Goal: Task Accomplishment & Management: Use online tool/utility

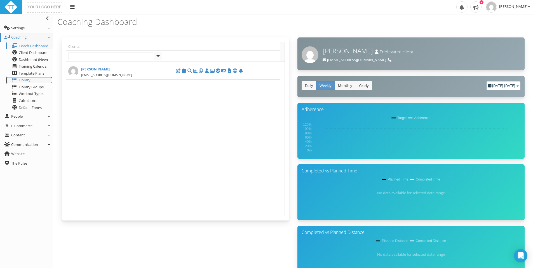
click at [25, 79] on span "Library" at bounding box center [25, 80] width 12 height 5
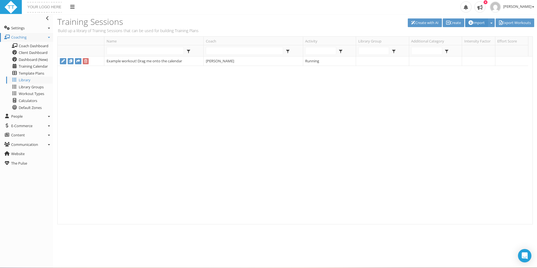
click at [474, 20] on button "Import" at bounding box center [477, 22] width 23 height 9
click at [479, 44] on link "Import" at bounding box center [494, 45] width 57 height 7
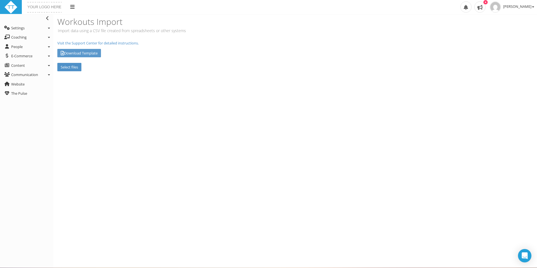
click at [63, 67] on label "Select files" at bounding box center [69, 67] width 24 height 9
click at [0, 0] on input "Select files" at bounding box center [0, 0] width 0 height 0
click at [121, 67] on input "Upload" at bounding box center [123, 67] width 19 height 9
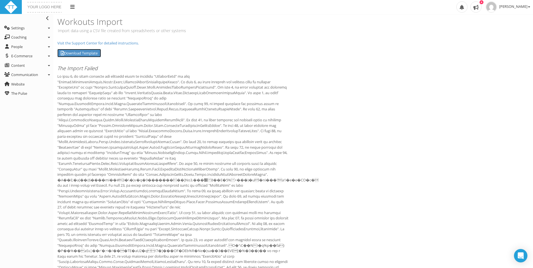
click at [84, 52] on link "Download Template" at bounding box center [79, 53] width 44 height 9
click at [94, 53] on link "Download Template" at bounding box center [79, 53] width 44 height 9
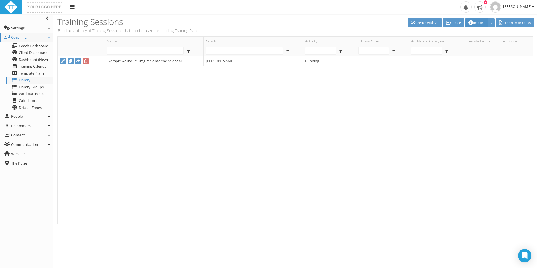
click at [483, 24] on button "Import" at bounding box center [477, 22] width 23 height 9
click at [483, 43] on link "Import" at bounding box center [494, 45] width 57 height 7
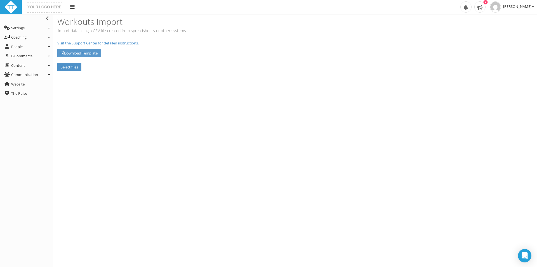
click at [67, 65] on label "Select files" at bounding box center [69, 67] width 24 height 9
click at [0, 0] on input "Select files" at bounding box center [0, 0] width 0 height 0
click at [124, 70] on input "Upload" at bounding box center [123, 67] width 19 height 9
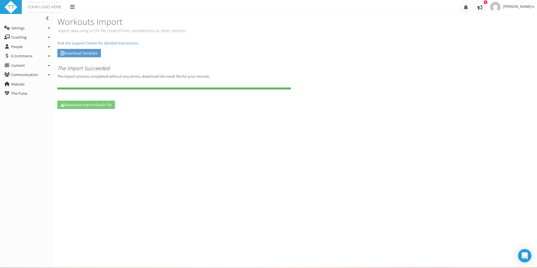
click at [88, 104] on link "Download Import Result File" at bounding box center [86, 105] width 58 height 9
click at [477, 5] on span at bounding box center [480, 6] width 11 height 11
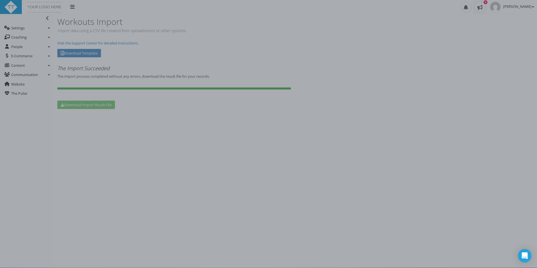
click at [389, 48] on div at bounding box center [268, 134] width 537 height 268
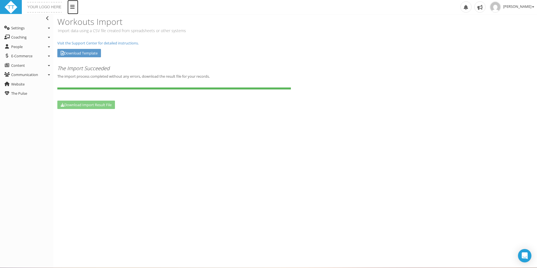
click at [74, 6] on icon at bounding box center [72, 6] width 4 height 5
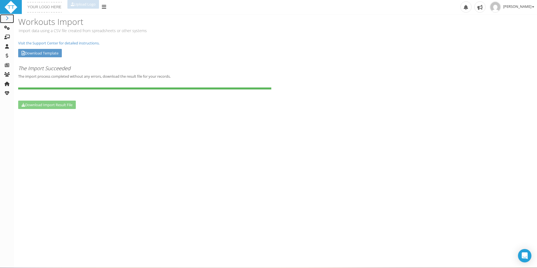
click at [5, 18] on icon at bounding box center [7, 18] width 6 height 4
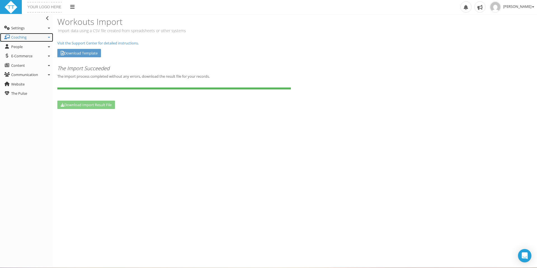
click at [20, 35] on span "Coaching" at bounding box center [18, 37] width 15 height 5
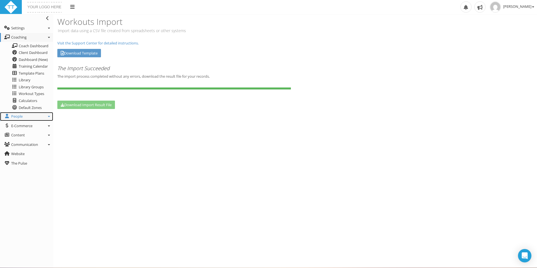
click at [29, 116] on link "People" at bounding box center [26, 116] width 53 height 9
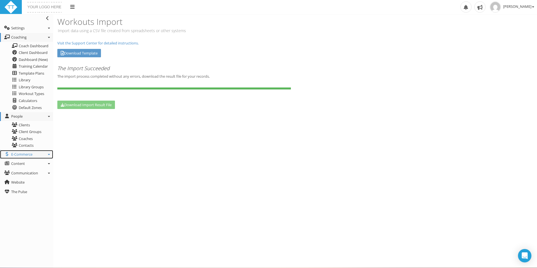
click at [30, 154] on span "E-Commerce" at bounding box center [21, 154] width 21 height 5
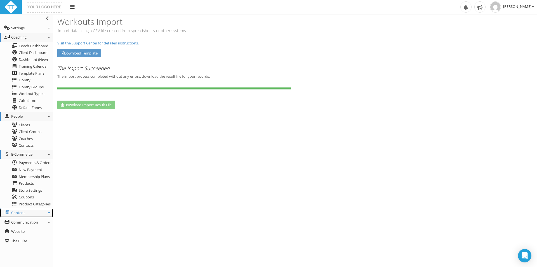
click at [34, 216] on link "Content" at bounding box center [26, 213] width 53 height 9
click at [512, 7] on span "[PERSON_NAME]" at bounding box center [514, 6] width 31 height 5
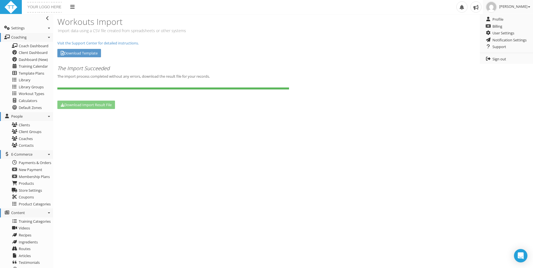
click at [438, 90] on div at bounding box center [293, 92] width 480 height 8
click at [14, 6] on img at bounding box center [10, 7] width 13 height 13
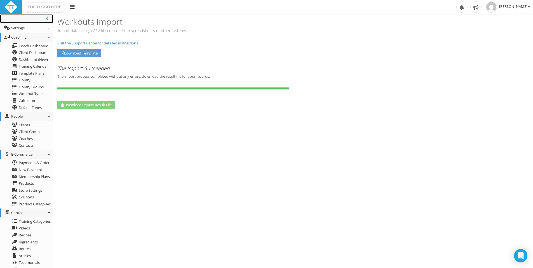
click at [47, 19] on icon at bounding box center [47, 18] width 3 height 4
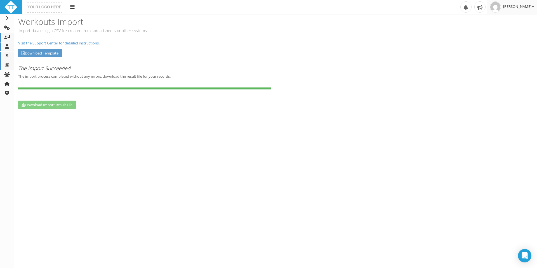
click at [514, 7] on span "[PERSON_NAME]" at bounding box center [519, 6] width 31 height 5
click at [7, 82] on icon at bounding box center [7, 84] width 6 height 4
click at [73, 8] on icon at bounding box center [72, 6] width 4 height 5
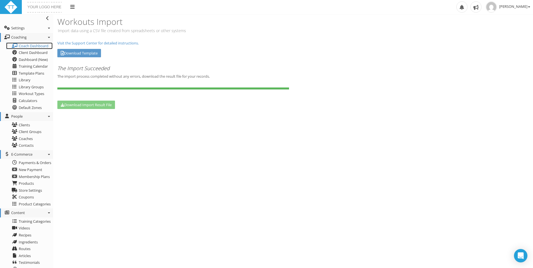
click at [36, 44] on span "Coach Dashboard" at bounding box center [34, 45] width 30 height 5
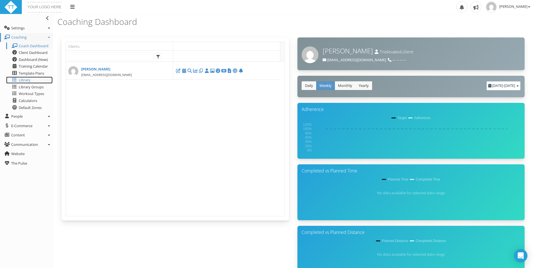
click at [25, 81] on span "Library" at bounding box center [25, 80] width 12 height 5
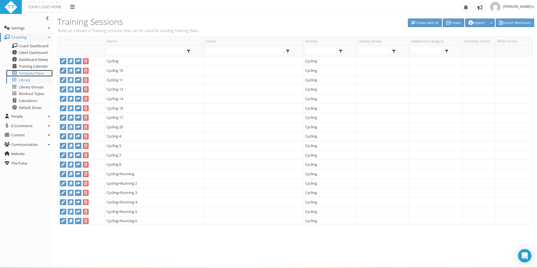
click at [27, 74] on span "Template Plans" at bounding box center [31, 73] width 25 height 5
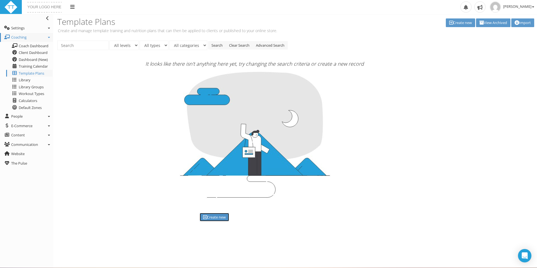
click at [218, 218] on link "Create new" at bounding box center [214, 217] width 29 height 9
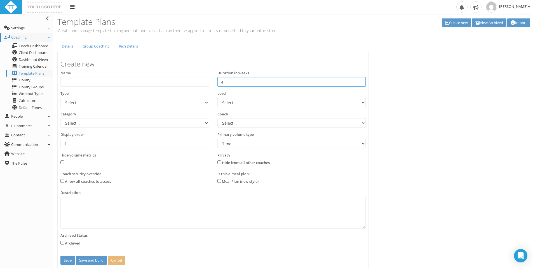
click at [230, 85] on input "4" at bounding box center [291, 82] width 149 height 10
click at [361, 85] on input "4" at bounding box center [291, 82] width 149 height 10
click at [361, 83] on input "3" at bounding box center [291, 82] width 149 height 10
click at [361, 83] on input "2" at bounding box center [291, 82] width 149 height 10
click at [361, 81] on input "3" at bounding box center [291, 82] width 149 height 10
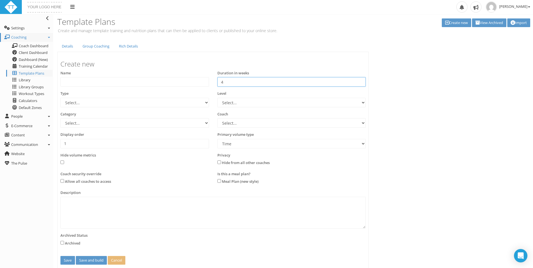
click at [361, 80] on input "4" at bounding box center [291, 82] width 149 height 10
click at [361, 80] on input "5" at bounding box center [291, 82] width 149 height 10
click at [361, 80] on input "6" at bounding box center [291, 82] width 149 height 10
type input "7"
click at [361, 80] on input "7" at bounding box center [291, 82] width 149 height 10
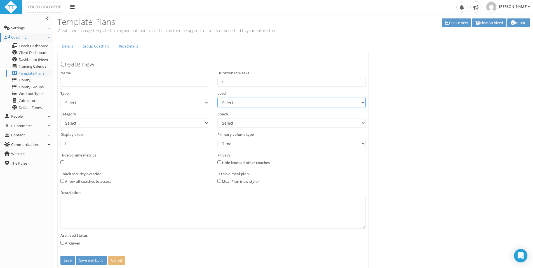
click at [260, 106] on select "Select... Advanced Any Beginner Beginner/Intermediate Intermediate Intermediate…" at bounding box center [291, 103] width 149 height 10
select select "e8563d30-5faa-4b79-a4d6-0aa4b85e31fb"
click at [217, 98] on select "Select... Advanced Any Beginner Beginner/Intermediate Intermediate Intermediate…" at bounding box center [291, 103] width 149 height 10
click at [241, 124] on select "Select... Dominic Pacheco" at bounding box center [291, 123] width 149 height 10
select select "53a6d07a-5dde-4fd3-836c-d480e759ec9d"
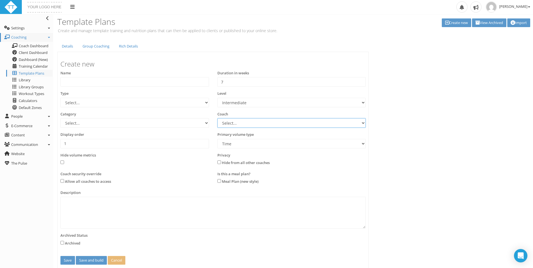
click at [217, 118] on select "Select... Dominic Pacheco" at bounding box center [291, 123] width 149 height 10
click at [247, 143] on select "Time Distance" at bounding box center [291, 144] width 149 height 10
click at [78, 145] on input "1" at bounding box center [134, 144] width 149 height 10
click at [78, 125] on select "Select... Athlete Profiles Bike Technique Biomechanics Book Reviews Coast to Co…" at bounding box center [134, 123] width 149 height 10
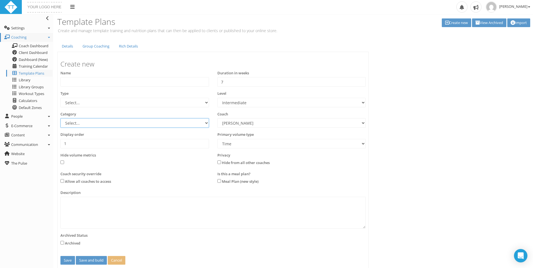
click at [79, 125] on select "Select... Athlete Profiles Bike Technique Biomechanics Book Reviews Coast to Co…" at bounding box center [134, 123] width 149 height 10
click at [397, 90] on div "Details Group Coaching Rich Details Create new Name Duration in weeks 7 4 Type …" at bounding box center [293, 157] width 480 height 233
click at [99, 101] on select "Select... 70.3 Half Iron distance Triathlon Alpine Climbing Core Cross-Country …" at bounding box center [134, 103] width 149 height 10
select select "81bb3dab-c20e-496b-a3fd-1db24a40a46b"
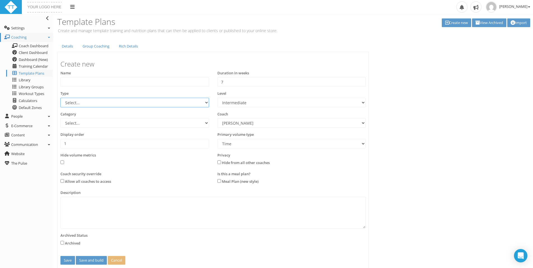
click at [60, 98] on select "Select... 70.3 Half Iron distance Triathlon Alpine Climbing Core Cross-Country …" at bounding box center [134, 103] width 149 height 10
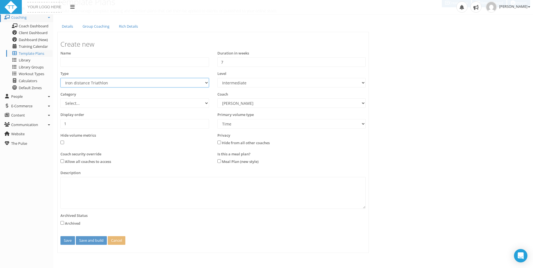
scroll to position [20, 0]
click at [94, 238] on button "Save and build" at bounding box center [91, 240] width 31 height 9
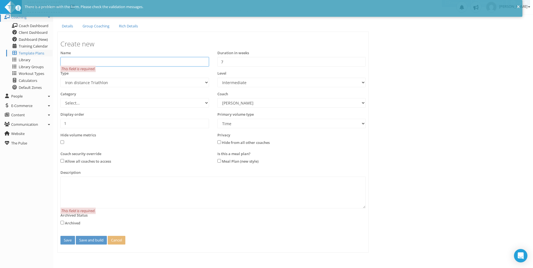
click at [91, 60] on input "text" at bounding box center [134, 62] width 149 height 10
type input "Dominic"
click at [70, 190] on textarea at bounding box center [212, 193] width 305 height 32
type textarea "7 Week IM plan"
click at [89, 242] on button "Save and build" at bounding box center [91, 240] width 31 height 9
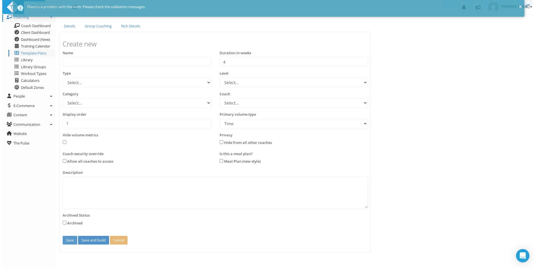
scroll to position [0, 0]
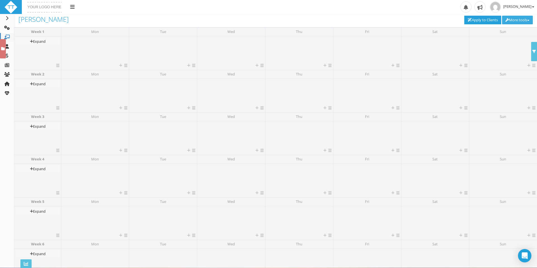
click at [514, 22] on button "More tools" at bounding box center [517, 20] width 31 height 9
click at [403, 10] on div "Upload Logo Toggle navigation Toggle navigation [PERSON_NAME] Profile Billing U…" at bounding box center [268, 7] width 537 height 15
click at [58, 65] on icon at bounding box center [57, 66] width 3 height 4
click at [44, 50] on div "Expand Collapse" at bounding box center [38, 50] width 44 height 25
click at [34, 40] on link "Expand" at bounding box center [38, 42] width 44 height 8
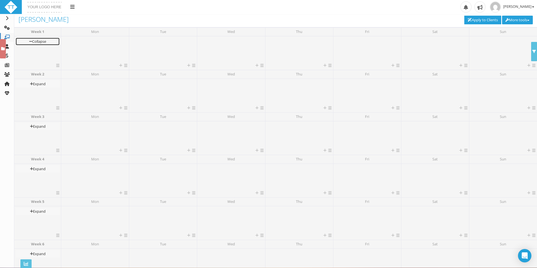
click at [34, 40] on link "Collapse" at bounding box center [38, 42] width 44 height 8
click at [2, 47] on icon at bounding box center [3, 49] width 4 height 4
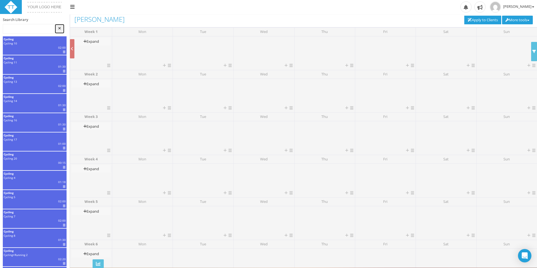
click at [59, 29] on icon at bounding box center [59, 29] width 3 height 4
click at [72, 46] on link at bounding box center [72, 48] width 4 height 19
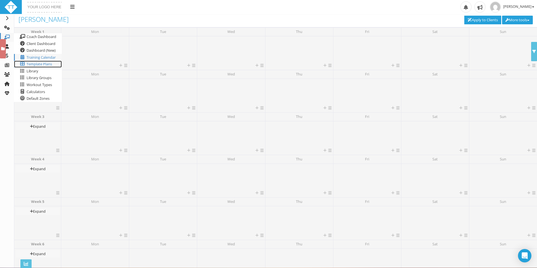
click at [32, 64] on span "Template Plans" at bounding box center [39, 64] width 25 height 5
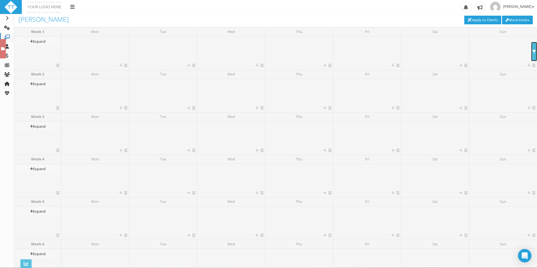
click at [536, 48] on link at bounding box center [535, 51] width 6 height 19
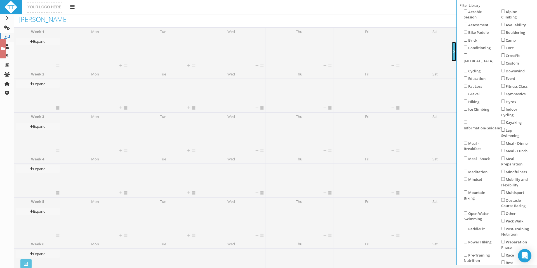
click at [455, 53] on icon at bounding box center [454, 52] width 2 height 4
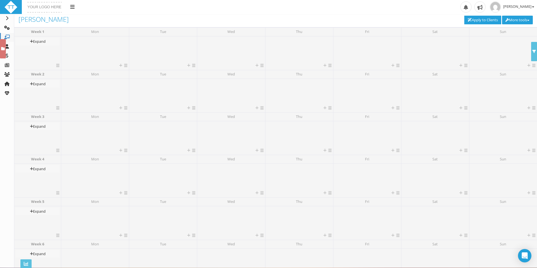
click at [41, 57] on div "Expand Collapse" at bounding box center [38, 50] width 44 height 25
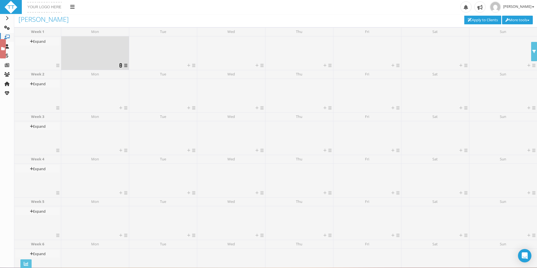
click at [120, 65] on icon at bounding box center [120, 66] width 3 height 4
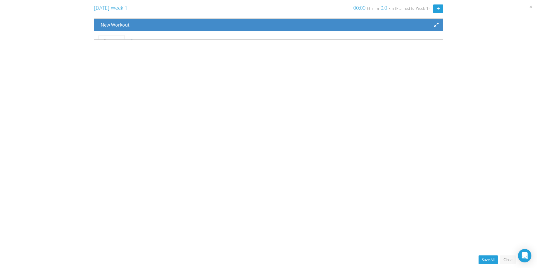
scroll to position [46, 0]
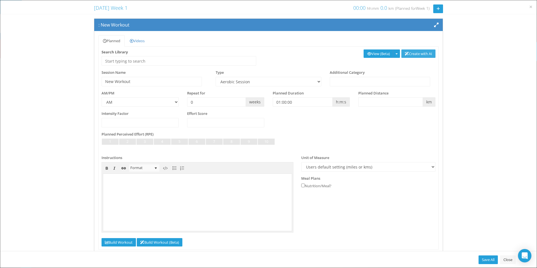
click at [420, 53] on link "Create with AI" at bounding box center [419, 54] width 34 height 9
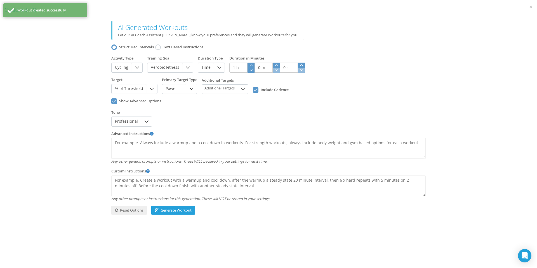
scroll to position [0, 0]
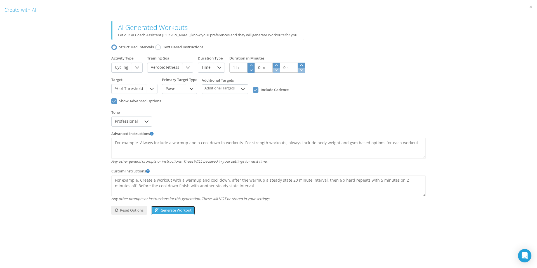
click at [177, 211] on span "Generate Workout" at bounding box center [173, 210] width 37 height 5
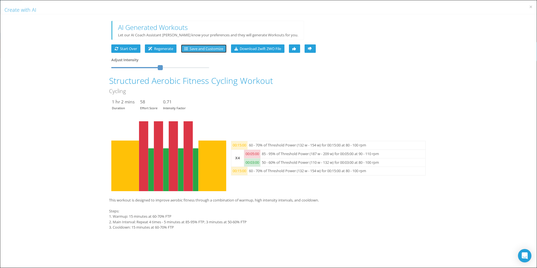
click at [209, 46] on span "Save and Customize" at bounding box center [203, 48] width 39 height 5
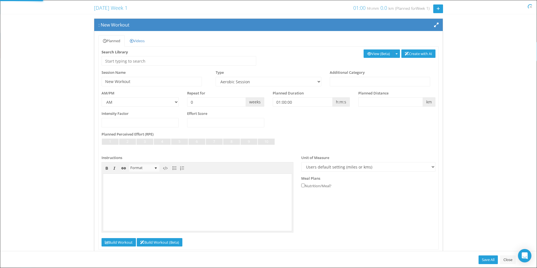
select select "e6d96849-8269-45af-b52f-b4acdc7e79aa"
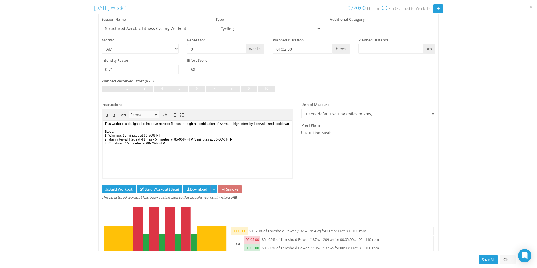
scroll to position [114, 0]
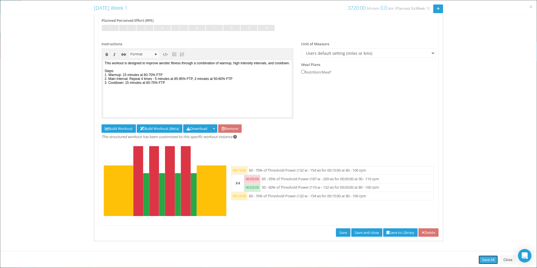
click at [490, 258] on link "Save All" at bounding box center [488, 260] width 19 height 9
click at [352, 234] on link "Save and close" at bounding box center [367, 233] width 31 height 9
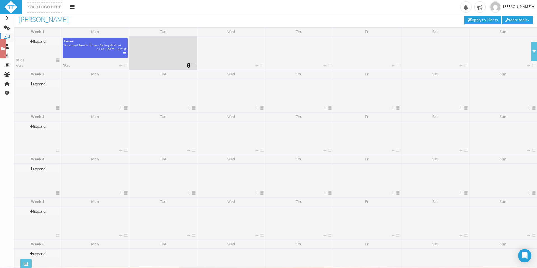
click at [187, 64] on icon at bounding box center [188, 66] width 3 height 4
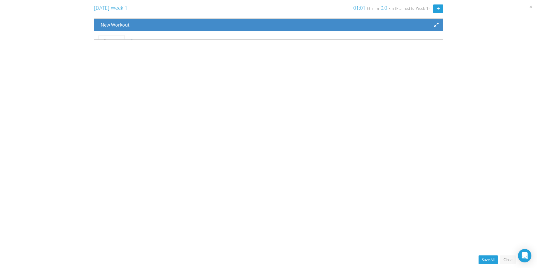
scroll to position [46, 0]
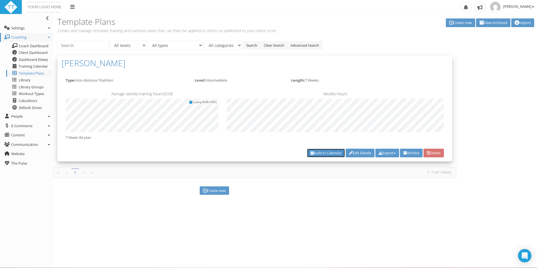
click at [321, 153] on link "Build in Calendar" at bounding box center [326, 153] width 38 height 9
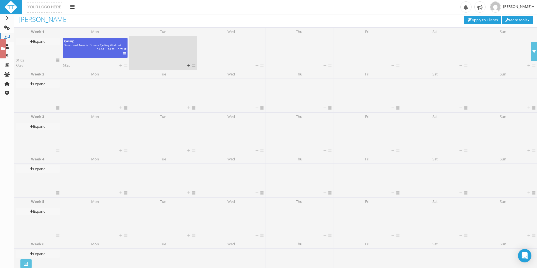
click at [193, 64] on icon at bounding box center [193, 66] width 3 height 4
click at [183, 51] on div at bounding box center [163, 50] width 65 height 25
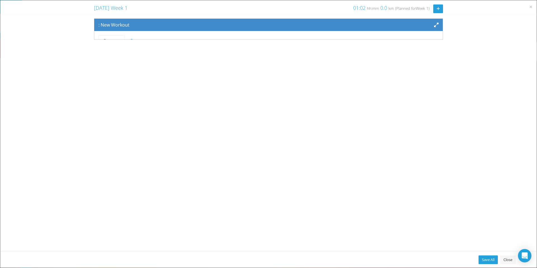
scroll to position [46, 0]
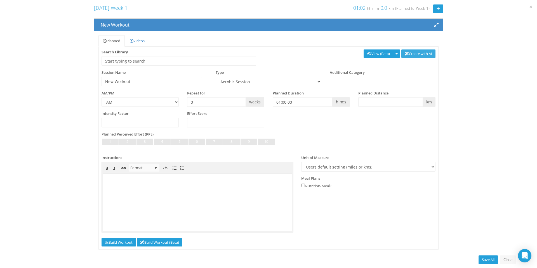
click at [424, 55] on link "Create with AI" at bounding box center [419, 54] width 34 height 9
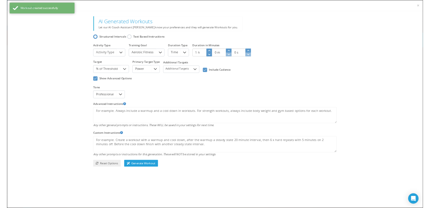
scroll to position [0, 0]
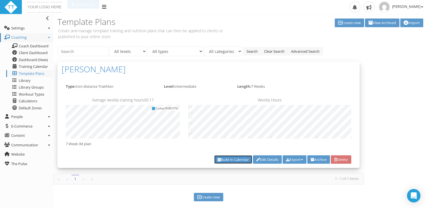
click at [216, 160] on link "Build in Calendar" at bounding box center [233, 159] width 38 height 9
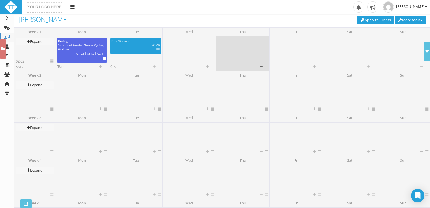
click at [243, 51] on div at bounding box center [242, 51] width 50 height 26
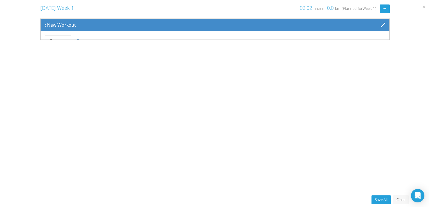
scroll to position [46, 0]
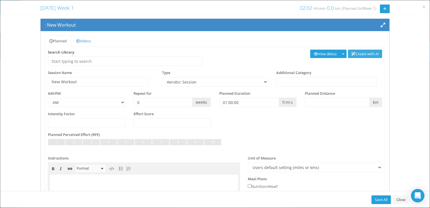
click at [369, 54] on link "Create with AI" at bounding box center [365, 54] width 34 height 9
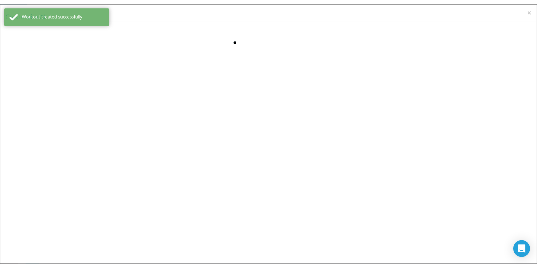
scroll to position [0, 0]
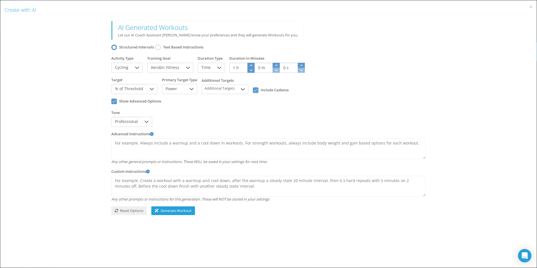
click at [173, 48] on label "Text Based Instructions" at bounding box center [183, 48] width 40 height 6
click at [115, 48] on div at bounding box center [114, 47] width 3 height 3
click at [150, 68] on span "Aerobic Fitness" at bounding box center [165, 68] width 35 height 10
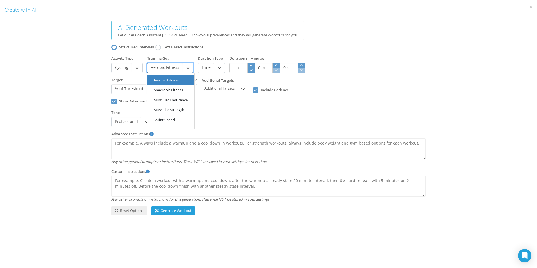
click at [162, 91] on li "Anaerobic Fitness" at bounding box center [171, 90] width 48 height 10
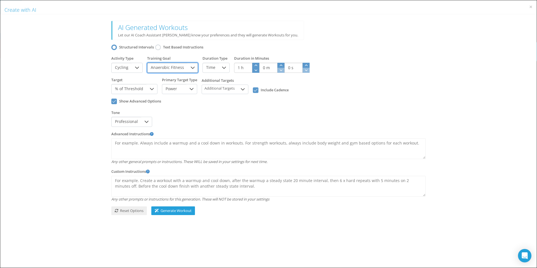
click at [151, 90] on icon at bounding box center [152, 89] width 4 height 4
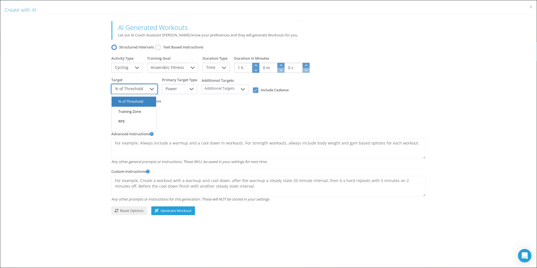
click at [151, 90] on icon at bounding box center [152, 89] width 4 height 4
click at [136, 88] on span "% of Threshold" at bounding box center [129, 89] width 35 height 10
click at [215, 105] on div "Show Advanced Options" at bounding box center [268, 101] width 319 height 11
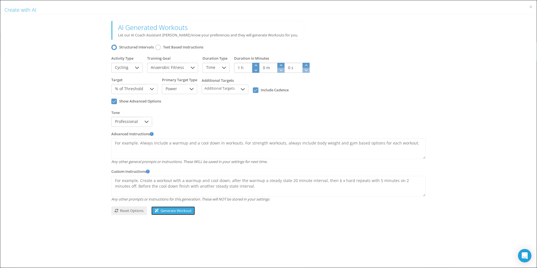
click at [172, 207] on span "Generate Workout" at bounding box center [173, 210] width 37 height 5
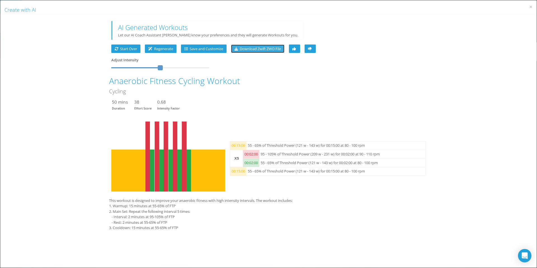
click at [269, 50] on span "Download Zwift ZWO File" at bounding box center [258, 48] width 47 height 5
click at [368, 60] on div "Adjust Intensity" at bounding box center [268, 62] width 319 height 15
click at [204, 50] on span "Save and Customize" at bounding box center [203, 48] width 39 height 5
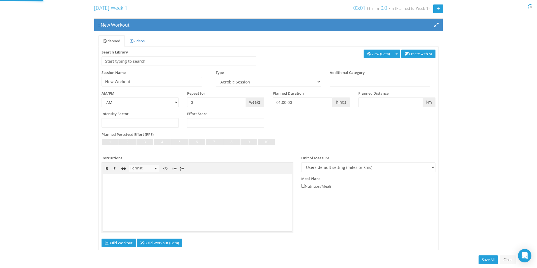
select select "e6d96849-8269-45af-b52f-b4acdc7e79aa"
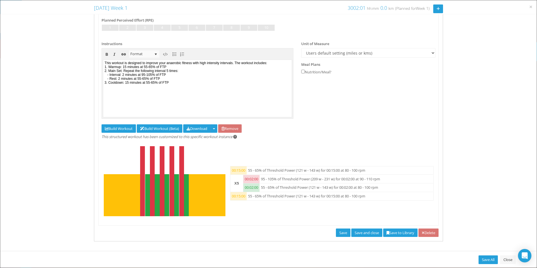
scroll to position [114, 0]
click at [217, 127] on button "button" at bounding box center [213, 128] width 7 height 9
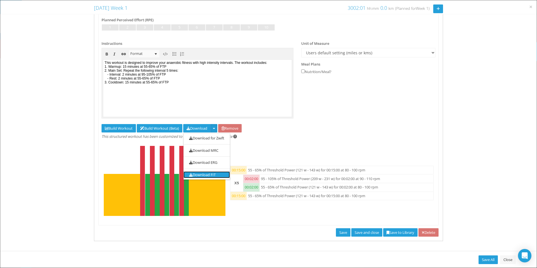
click at [212, 173] on link "Download FIT" at bounding box center [207, 174] width 46 height 7
click at [217, 129] on button "button" at bounding box center [213, 128] width 7 height 9
click at [205, 173] on link "Download FIT" at bounding box center [207, 174] width 46 height 7
click at [430, 27] on div "Cycling : Anaerobic Fitness Cycling Workout Planned Videos Recipe Feedback Priv…" at bounding box center [268, 75] width 537 height 343
click at [356, 207] on link "Save and close" at bounding box center [367, 232] width 31 height 9
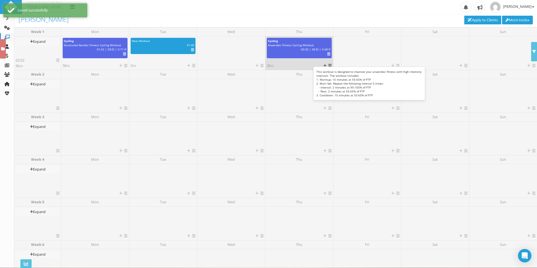
click at [311, 47] on span "Anaerobic Fitness Cycling Workout" at bounding box center [291, 45] width 46 height 4
select select "e6d96849-8269-45af-b52f-b4acdc7e79aa"
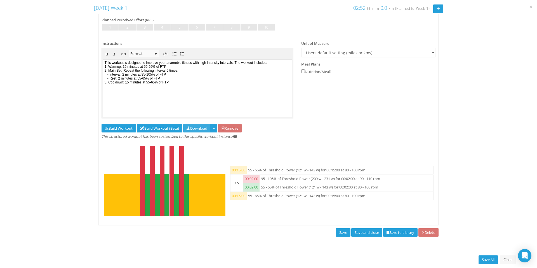
click at [206, 128] on button "Download" at bounding box center [196, 128] width 27 height 9
click at [204, 174] on link "Download FIT" at bounding box center [207, 174] width 46 height 7
click at [215, 129] on span "button" at bounding box center [214, 128] width 2 height 1
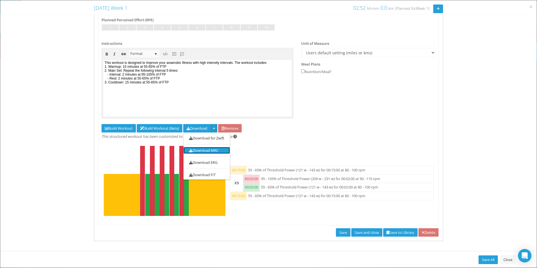
click at [213, 152] on link "Download MRC" at bounding box center [207, 150] width 46 height 7
click at [215, 129] on button "button" at bounding box center [213, 128] width 7 height 9
click at [212, 162] on link "Download ERG" at bounding box center [207, 162] width 46 height 7
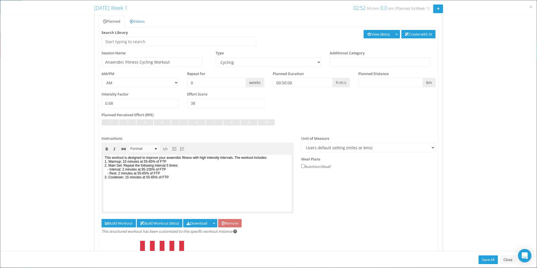
scroll to position [3, 0]
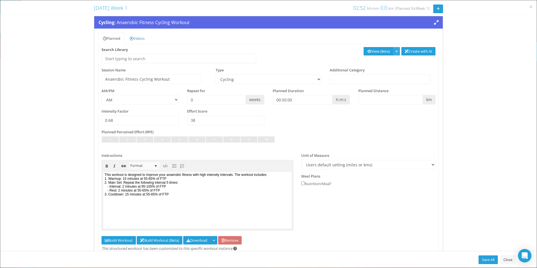
click at [394, 51] on button "button" at bounding box center [396, 51] width 7 height 9
click at [372, 52] on link "View (Beta)" at bounding box center [379, 51] width 30 height 9
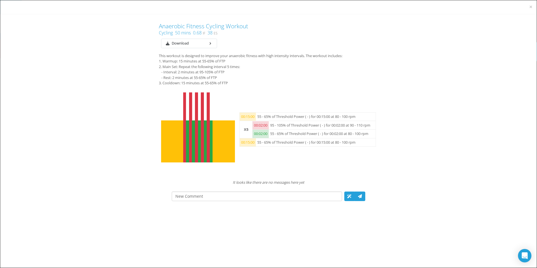
scroll to position [0, 0]
click at [209, 43] on icon "Download" at bounding box center [211, 43] width 4 height 4
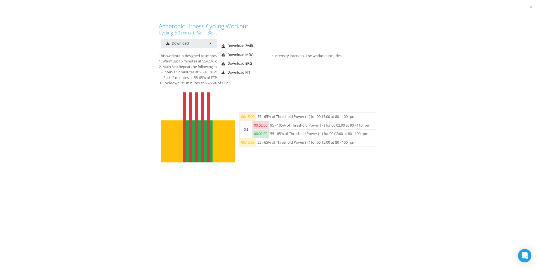
click at [333, 27] on h3 "Anaerobic Fitness Cycling Workout" at bounding box center [268, 26] width 219 height 6
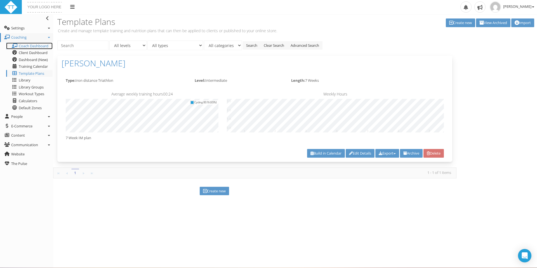
click at [26, 46] on span "Coach Dashboard" at bounding box center [34, 45] width 30 height 5
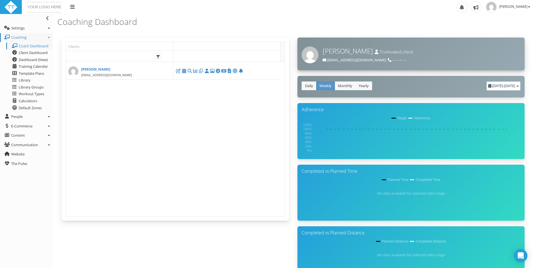
click at [331, 60] on span "[EMAIL_ADDRESS][DOMAIN_NAME]" at bounding box center [356, 59] width 59 height 5
click at [311, 58] on img at bounding box center [310, 54] width 17 height 17
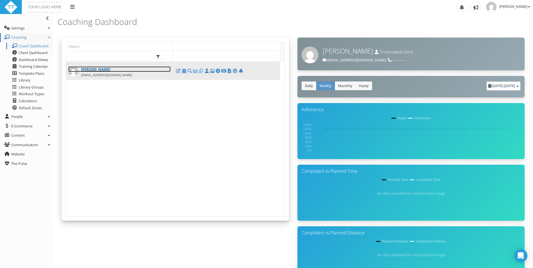
click at [86, 71] on link "[PERSON_NAME]" at bounding box center [119, 69] width 103 height 6
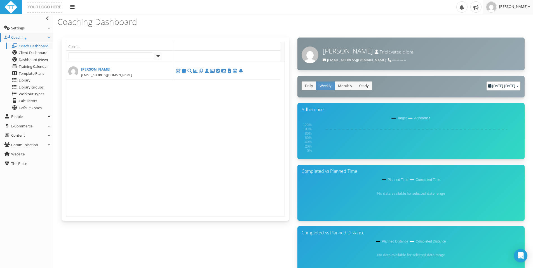
click at [504, 5] on span "[PERSON_NAME]" at bounding box center [514, 6] width 31 height 5
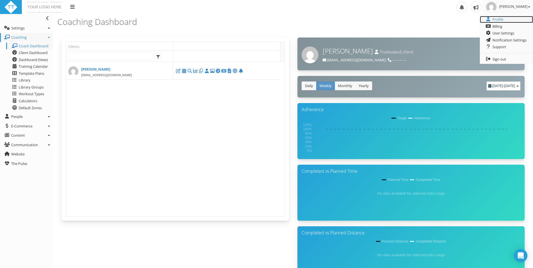
click at [500, 17] on link "Profile" at bounding box center [506, 19] width 53 height 7
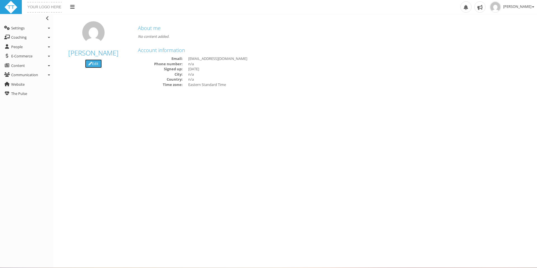
click at [94, 61] on link "Edit" at bounding box center [93, 63] width 17 height 9
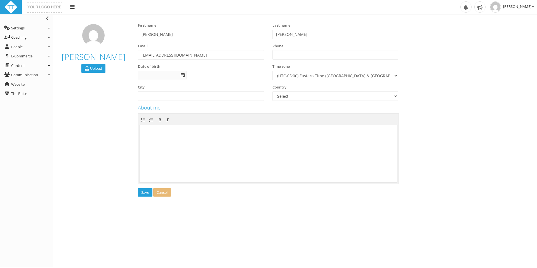
select select "Eastern Standard Time"
click at [158, 55] on input "[EMAIL_ADDRESS][DOMAIN_NAME]" at bounding box center [201, 55] width 126 height 10
drag, startPoint x: 158, startPoint y: 55, endPoint x: 137, endPoint y: 55, distance: 21.3
click at [137, 55] on div "Email [EMAIL_ADDRESS][DOMAIN_NAME]" at bounding box center [201, 53] width 135 height 21
type input "[EMAIL_ADDRESS][DOMAIN_NAME]"
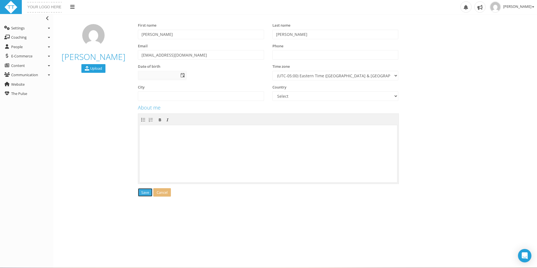
click at [146, 192] on button "Save" at bounding box center [145, 192] width 15 height 9
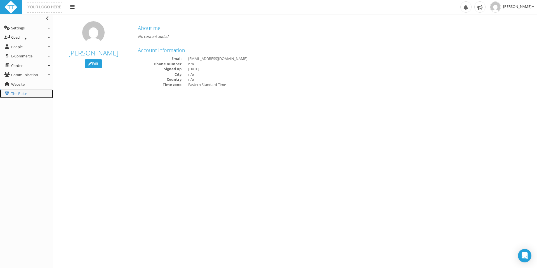
click at [18, 92] on span "The Pulse" at bounding box center [19, 93] width 16 height 5
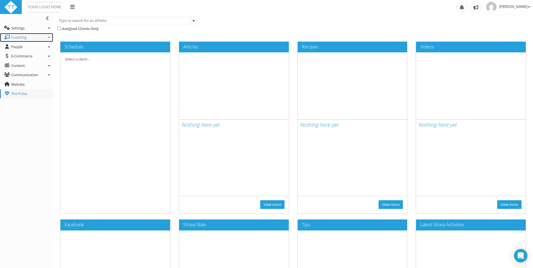
click at [18, 38] on span "Coaching" at bounding box center [18, 37] width 15 height 5
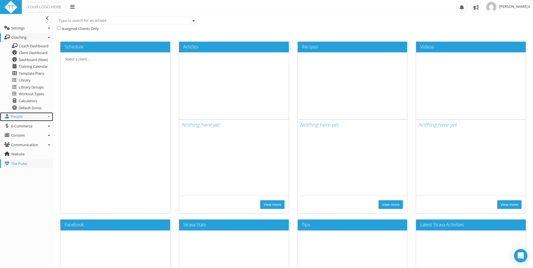
click at [19, 116] on span "People" at bounding box center [16, 116] width 11 height 5
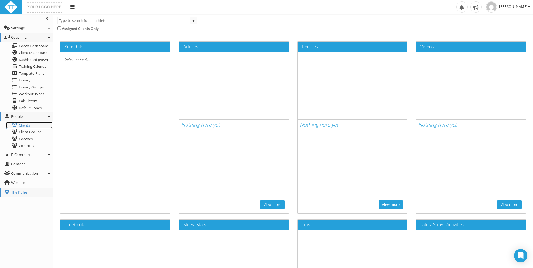
click at [24, 126] on link "Clients" at bounding box center [29, 125] width 46 height 7
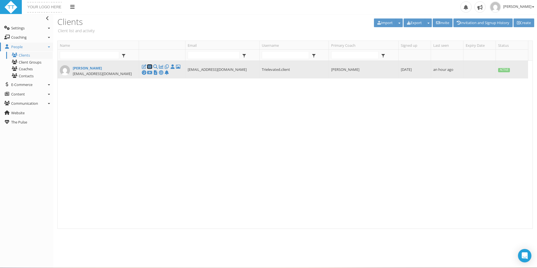
click at [150, 67] on icon at bounding box center [150, 67] width 6 height 0
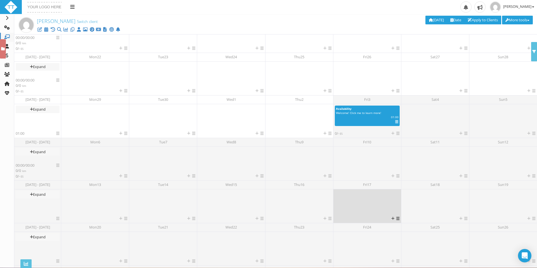
scroll to position [173, 0]
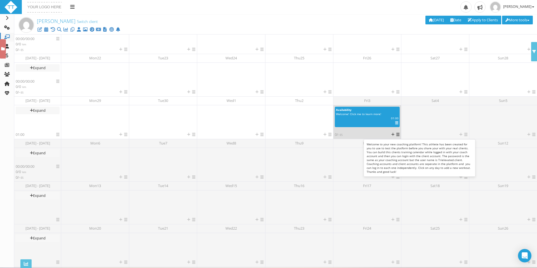
click at [362, 118] on div "km | 01:00 | ES | IF" at bounding box center [367, 118] width 71 height 4
select select "6d24ca3d-9a66-4013-b7dd-39de6cbba7af"
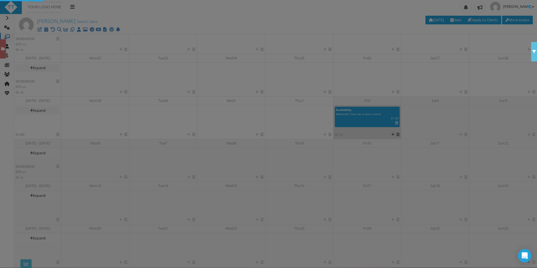
scroll to position [0, 0]
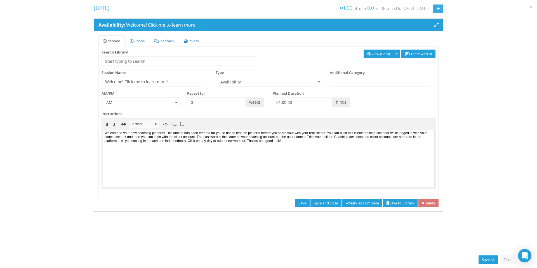
click at [437, 8] on icon at bounding box center [438, 9] width 3 height 4
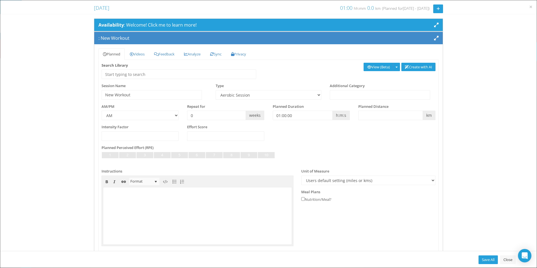
click at [434, 37] on icon at bounding box center [436, 38] width 4 height 4
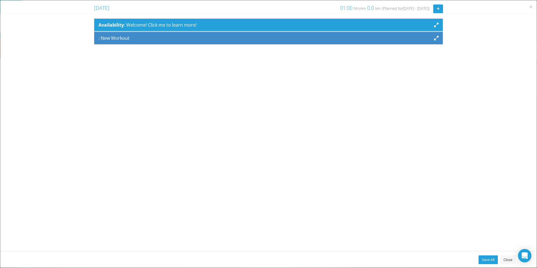
click at [431, 37] on div ": New Workout" at bounding box center [269, 38] width 341 height 7
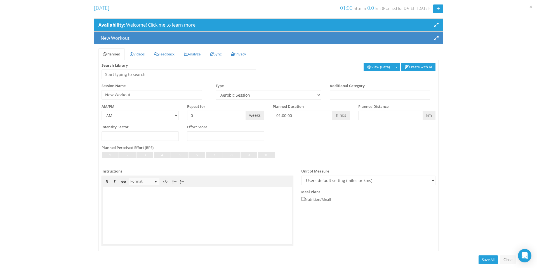
click at [423, 23] on div "Availability : Welcome! Click me to learn more!" at bounding box center [269, 25] width 341 height 7
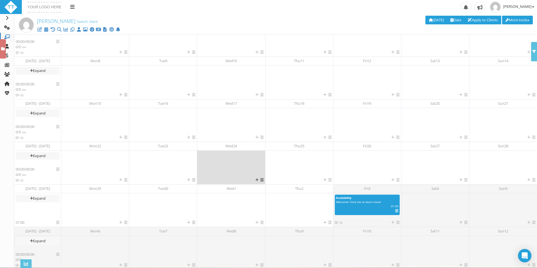
scroll to position [65, 0]
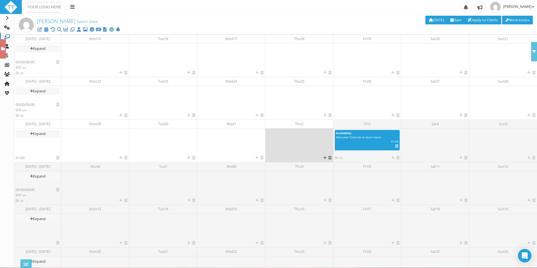
click at [329, 157] on icon at bounding box center [330, 158] width 3 height 4
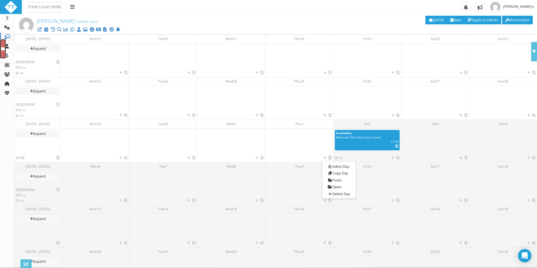
click at [1, 49] on icon at bounding box center [3, 49] width 4 height 4
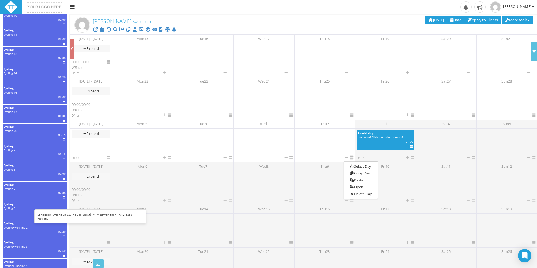
scroll to position [0, 0]
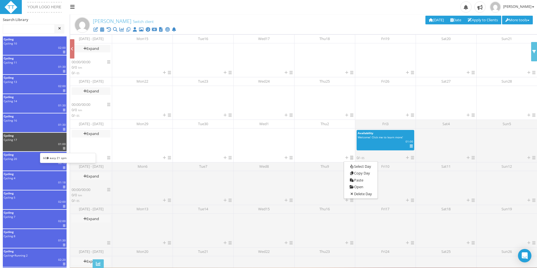
click at [37, 135] on div "Cycling" at bounding box center [35, 136] width 62 height 4
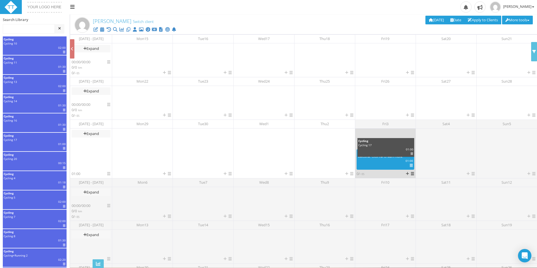
drag, startPoint x: 35, startPoint y: 138, endPoint x: 389, endPoint y: 145, distance: 353.9
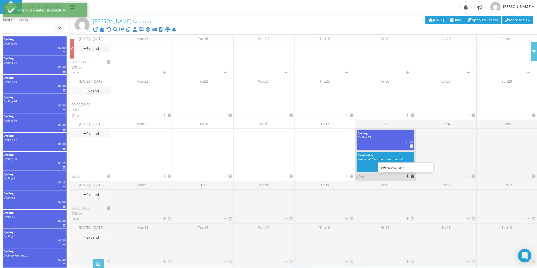
click at [375, 141] on div "km | 01:00 | ES | IF" at bounding box center [386, 141] width 64 height 4
select select "e6d96849-8269-45af-b52f-b4acdc7e79aa"
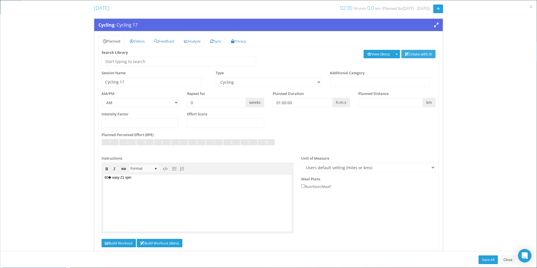
click at [410, 55] on link "Create with AI" at bounding box center [419, 54] width 34 height 9
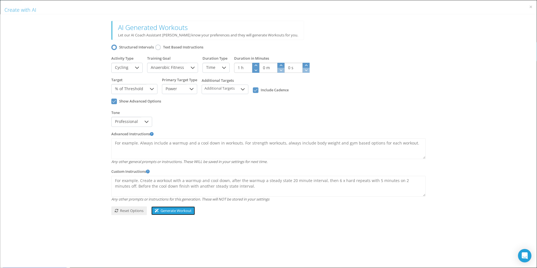
click at [167, 208] on button "Generate Workout" at bounding box center [173, 210] width 44 height 9
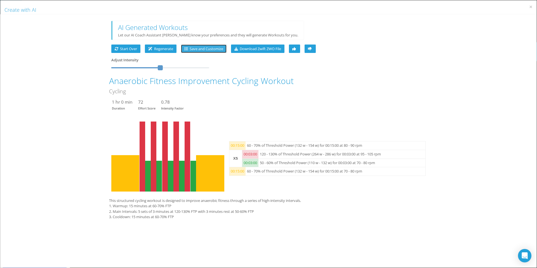
click at [203, 48] on span "Save and Customize" at bounding box center [203, 48] width 39 height 5
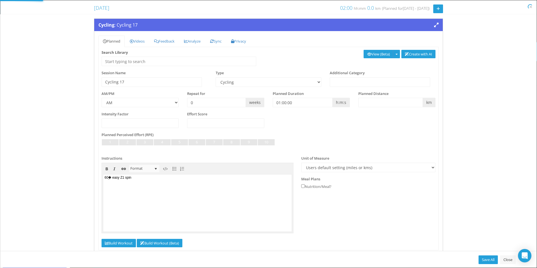
select select "e6d96849-8269-45af-b52f-b4acdc7e79aa"
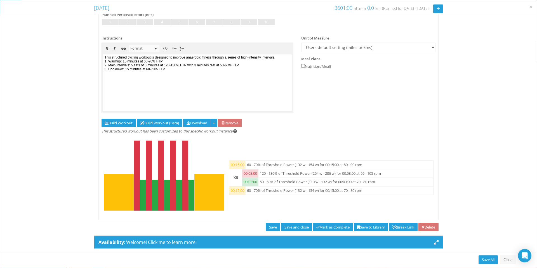
scroll to position [128, 0]
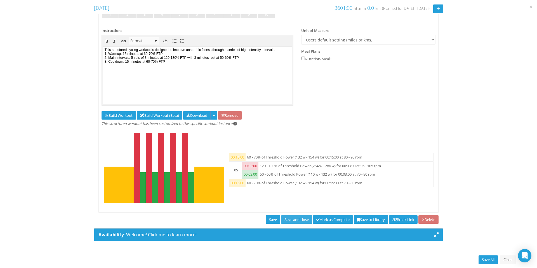
click at [287, 219] on link "Save and close" at bounding box center [296, 219] width 31 height 9
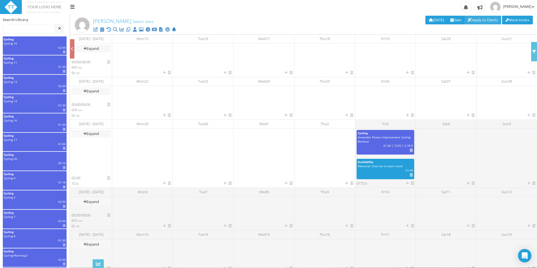
click at [479, 22] on link "Apply to Clients" at bounding box center [483, 20] width 37 height 9
type input "06 Oct 2025"
type input "02 Nov 2025"
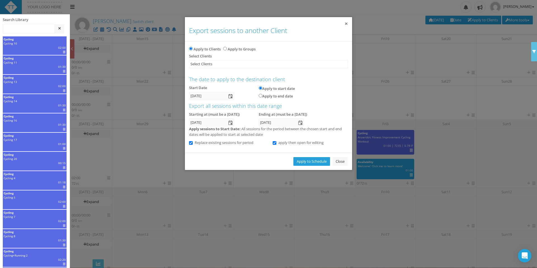
click at [346, 23] on button "×" at bounding box center [346, 24] width 3 height 6
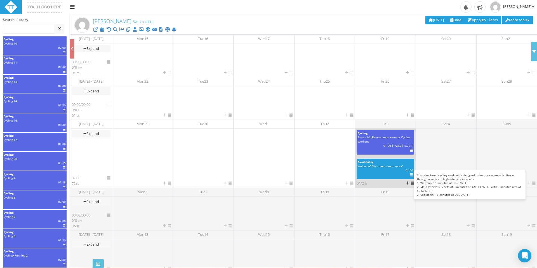
click at [411, 150] on icon at bounding box center [411, 150] width 3 height 0
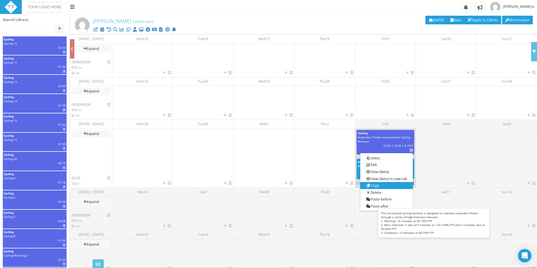
click at [374, 186] on link "Copy" at bounding box center [387, 185] width 52 height 7
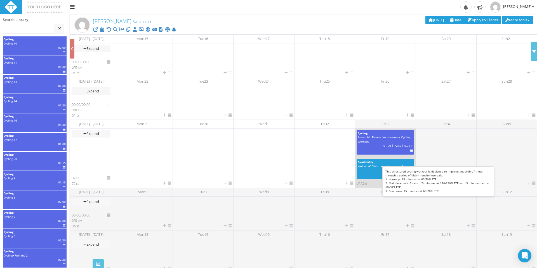
click at [380, 144] on div "km | 01:00 | 72 ES | 0.78 IF" at bounding box center [386, 146] width 64 height 4
select select "e6d96849-8269-45af-b52f-b4acdc7e79aa"
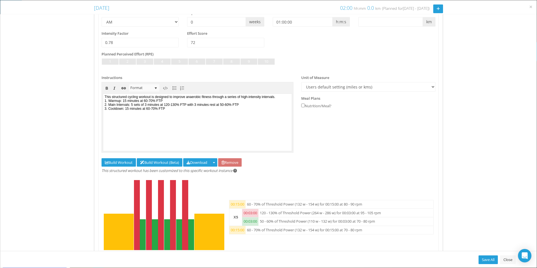
scroll to position [84, 0]
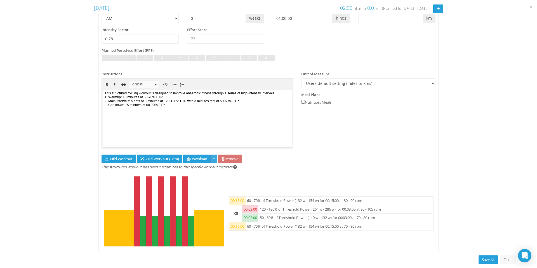
click at [215, 159] on span "button" at bounding box center [214, 158] width 2 height 1
click at [204, 204] on link "Download FIT" at bounding box center [207, 205] width 46 height 7
click at [462, 92] on div "Cycling : Anaerobic Fitness Improvement Cycling Workout Planned Videos Recipe F…" at bounding box center [268, 105] width 537 height 343
